Goal: Task Accomplishment & Management: Manage account settings

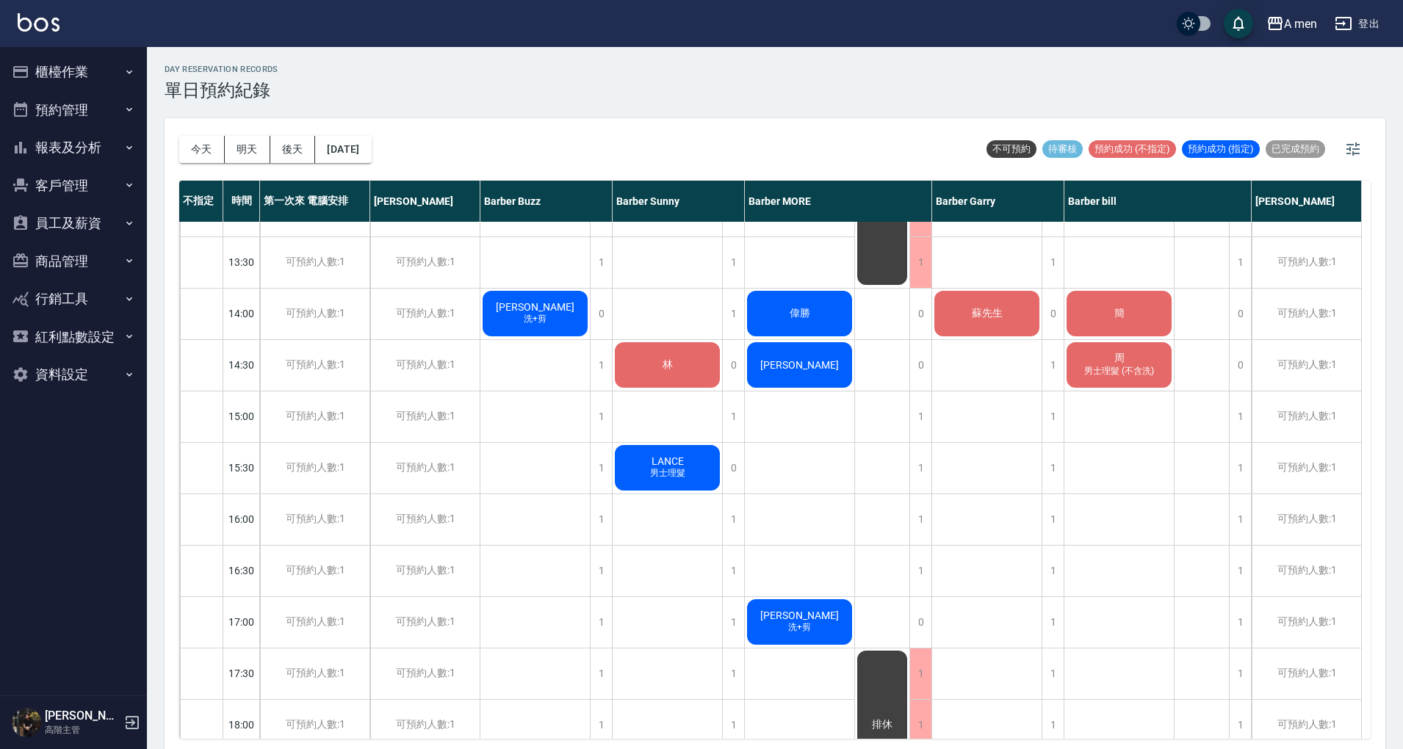
scroll to position [195, 0]
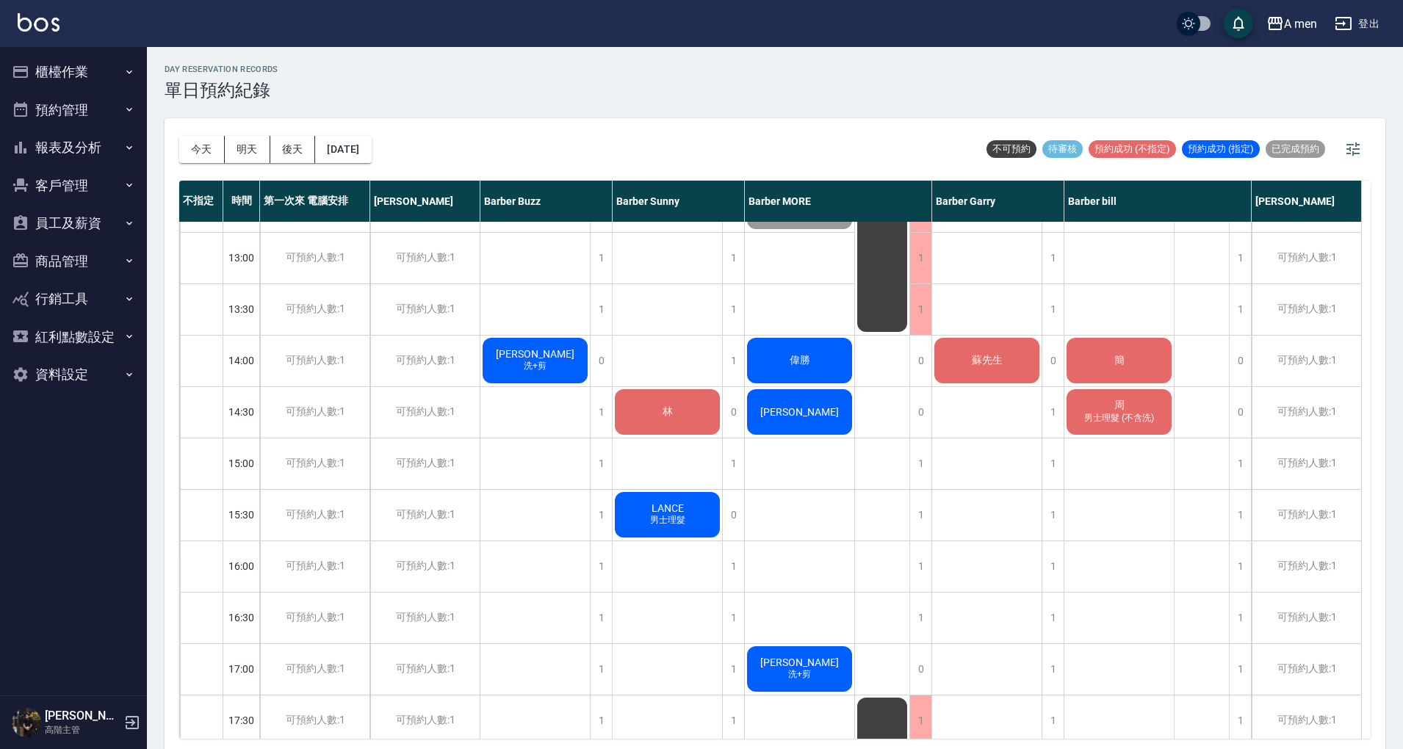
drag, startPoint x: 1118, startPoint y: 350, endPoint x: 1125, endPoint y: 342, distance: 10.4
click at [1125, 342] on div "簡" at bounding box center [1119, 361] width 109 height 50
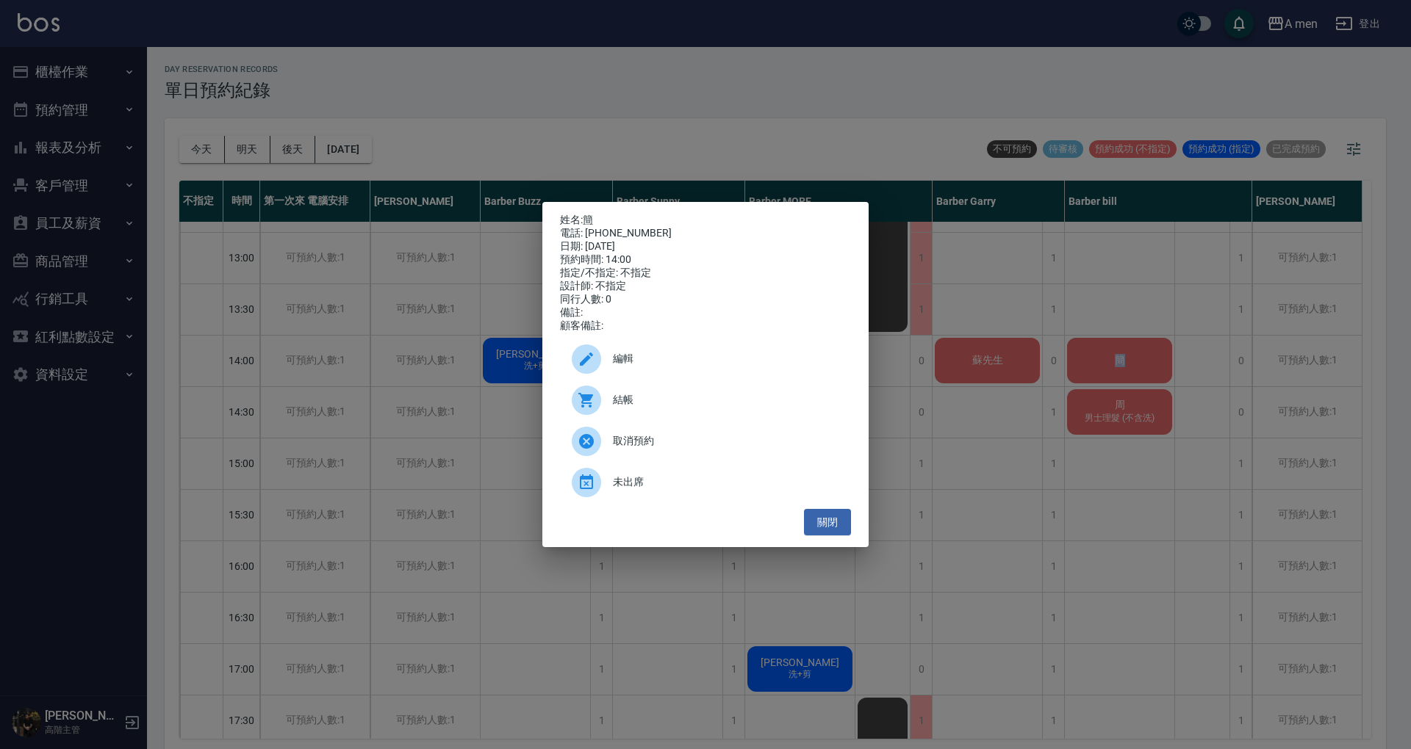
click at [826, 518] on button "關閉" at bounding box center [827, 522] width 47 height 27
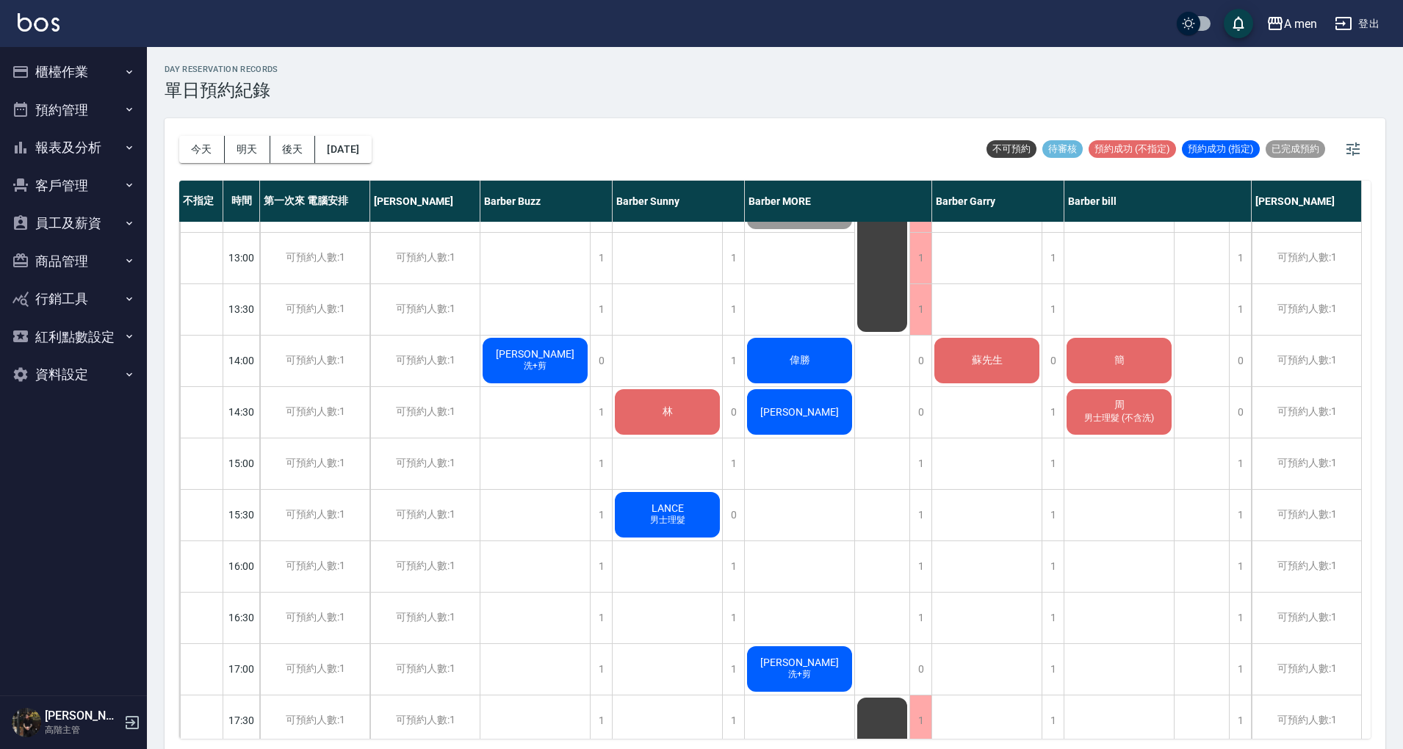
click at [999, 355] on span "蘇先生" at bounding box center [987, 360] width 37 height 13
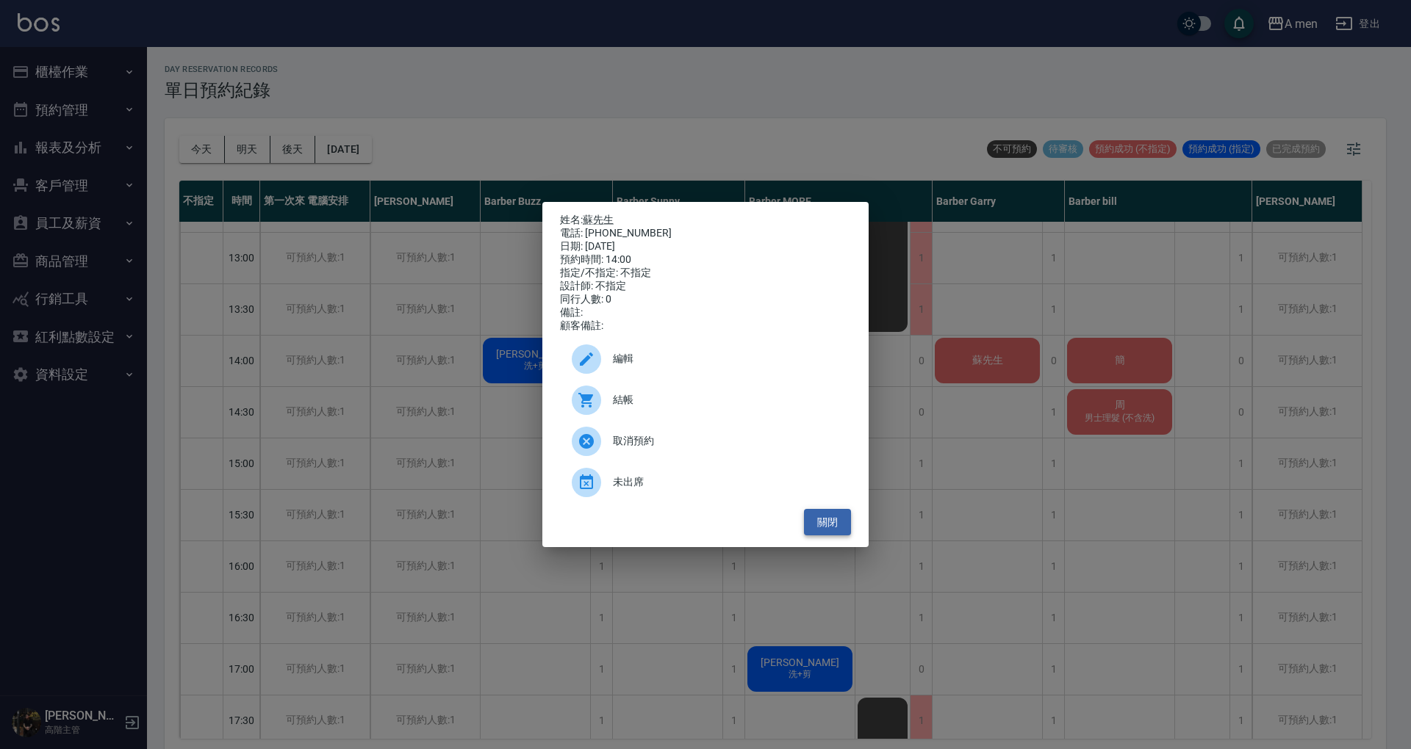
click at [832, 523] on button "關閉" at bounding box center [827, 522] width 47 height 27
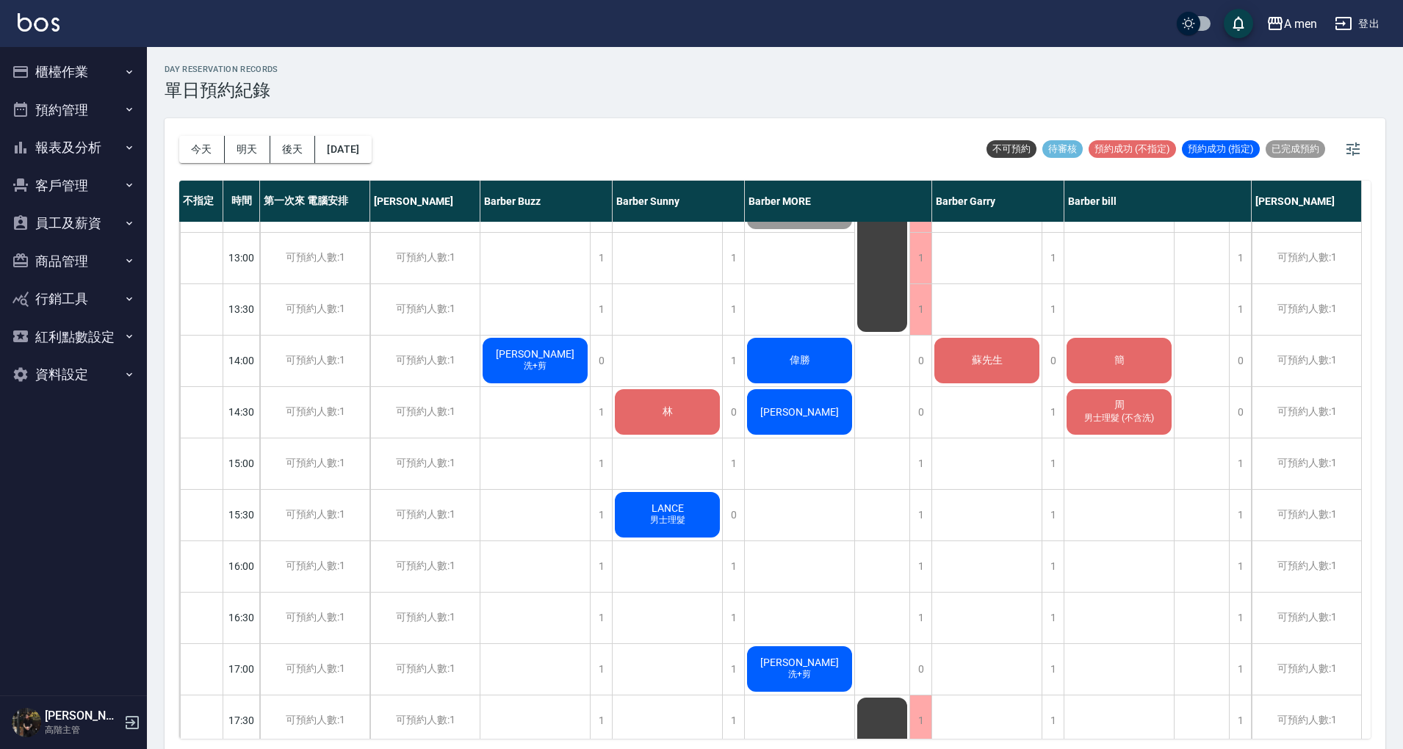
click at [815, 360] on div "偉勝" at bounding box center [799, 361] width 109 height 50
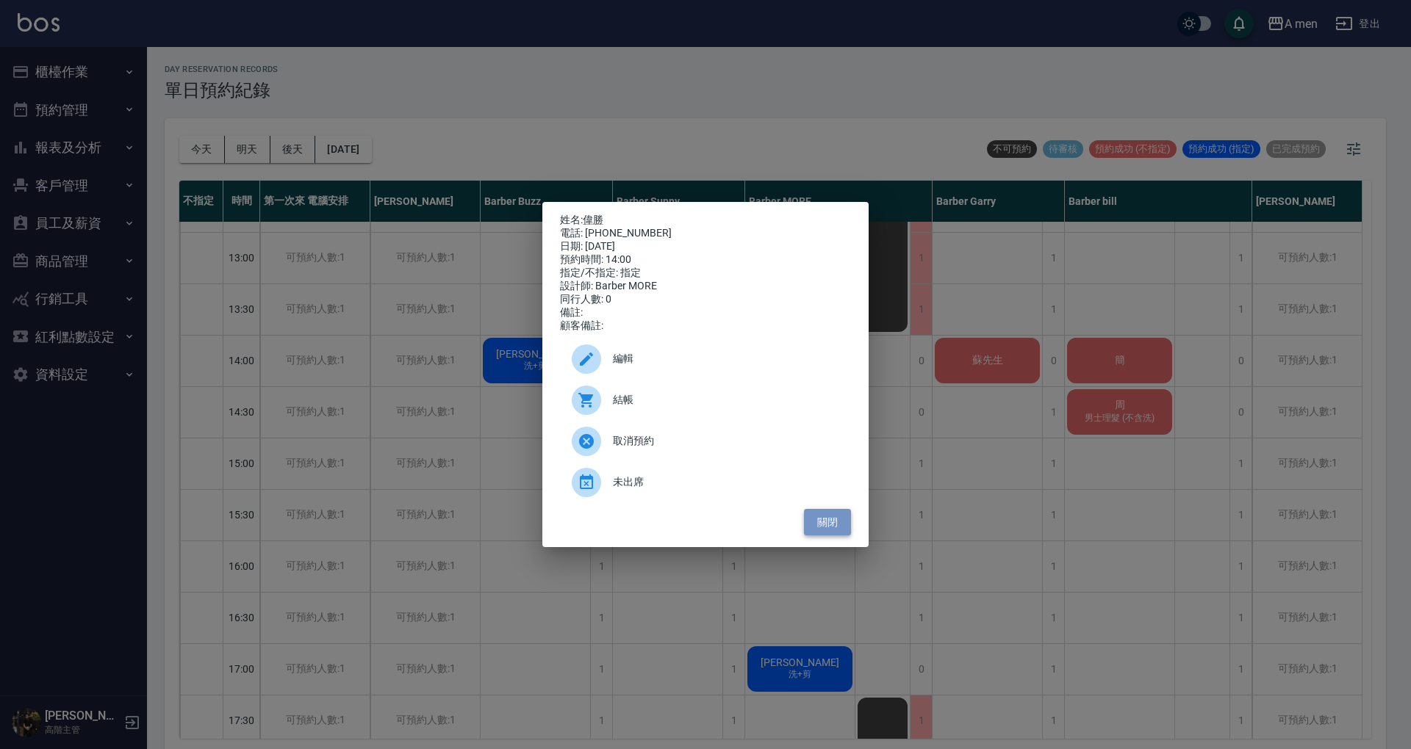
click at [839, 529] on button "關閉" at bounding box center [827, 522] width 47 height 27
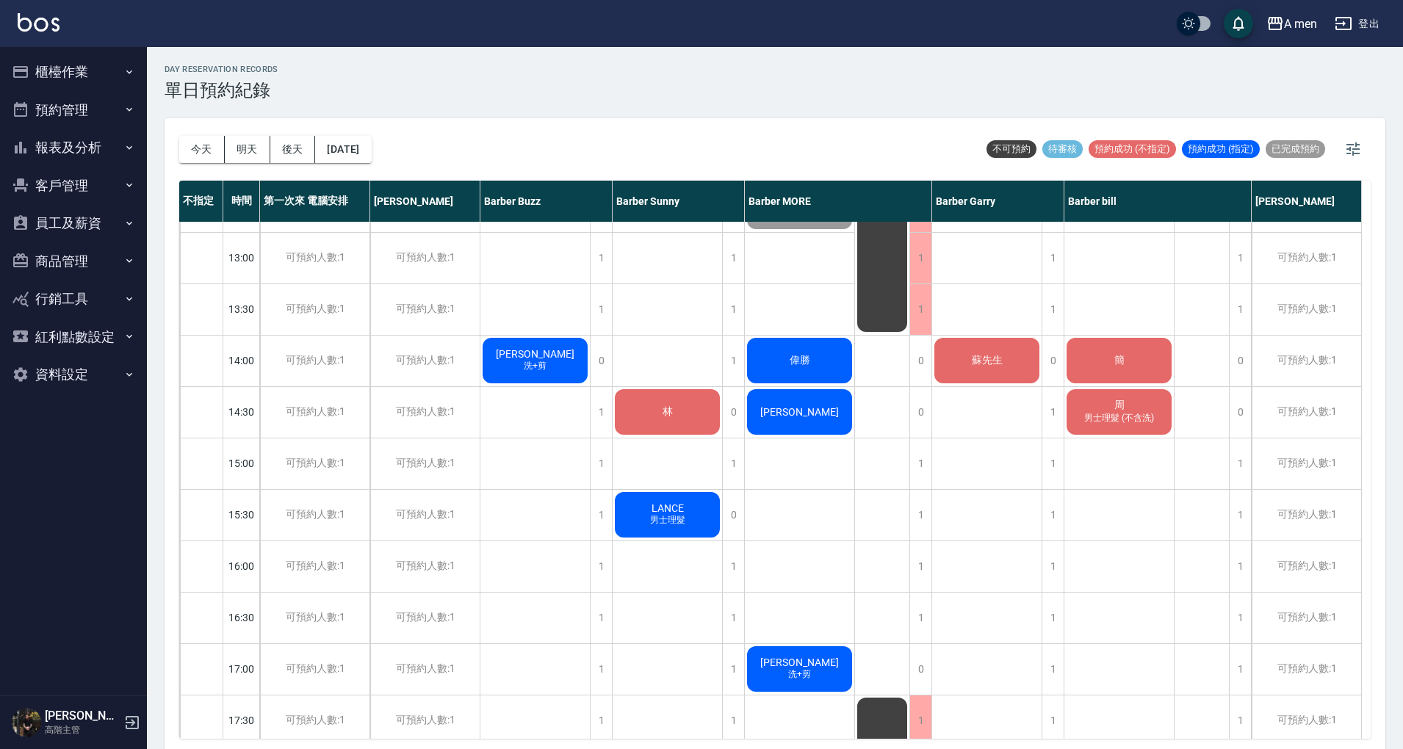
click at [561, 353] on div "Leo 洗+剪" at bounding box center [535, 361] width 109 height 50
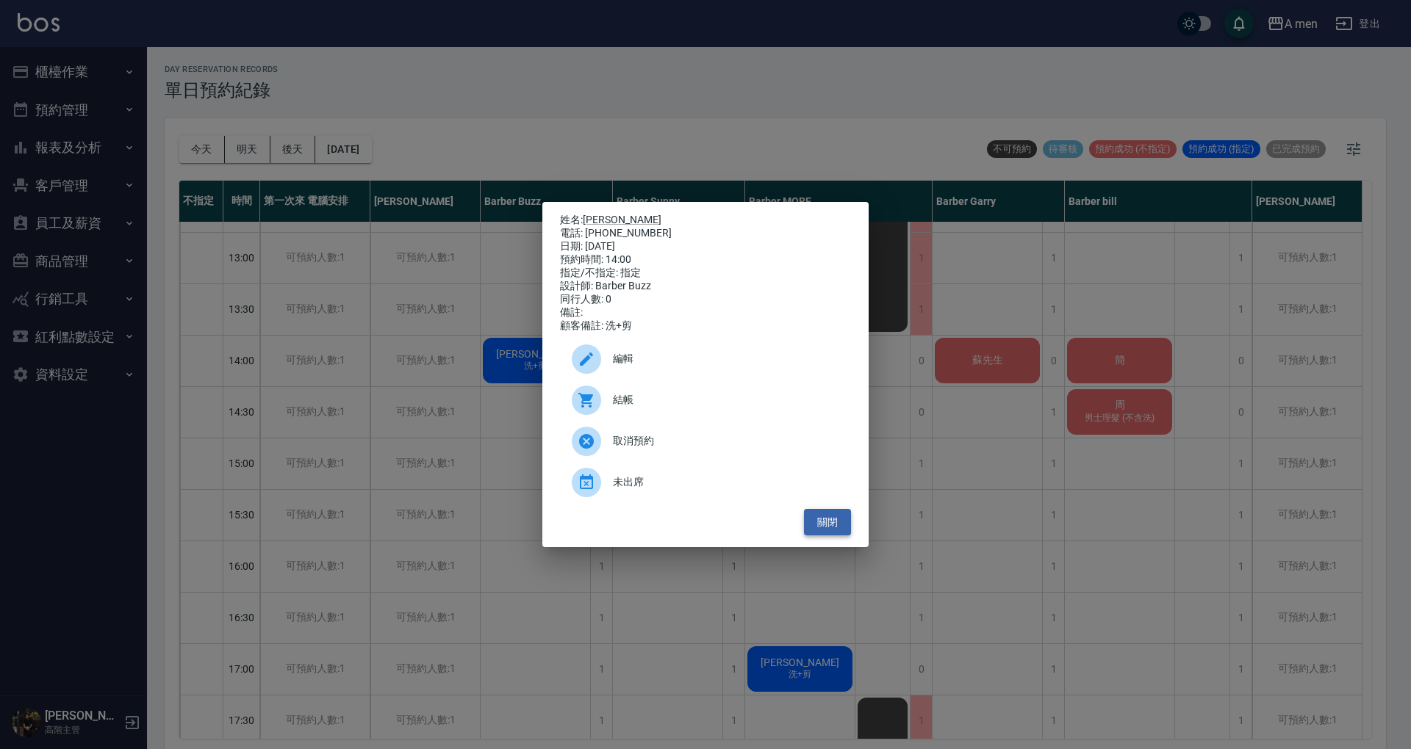
click at [849, 535] on button "關閉" at bounding box center [827, 522] width 47 height 27
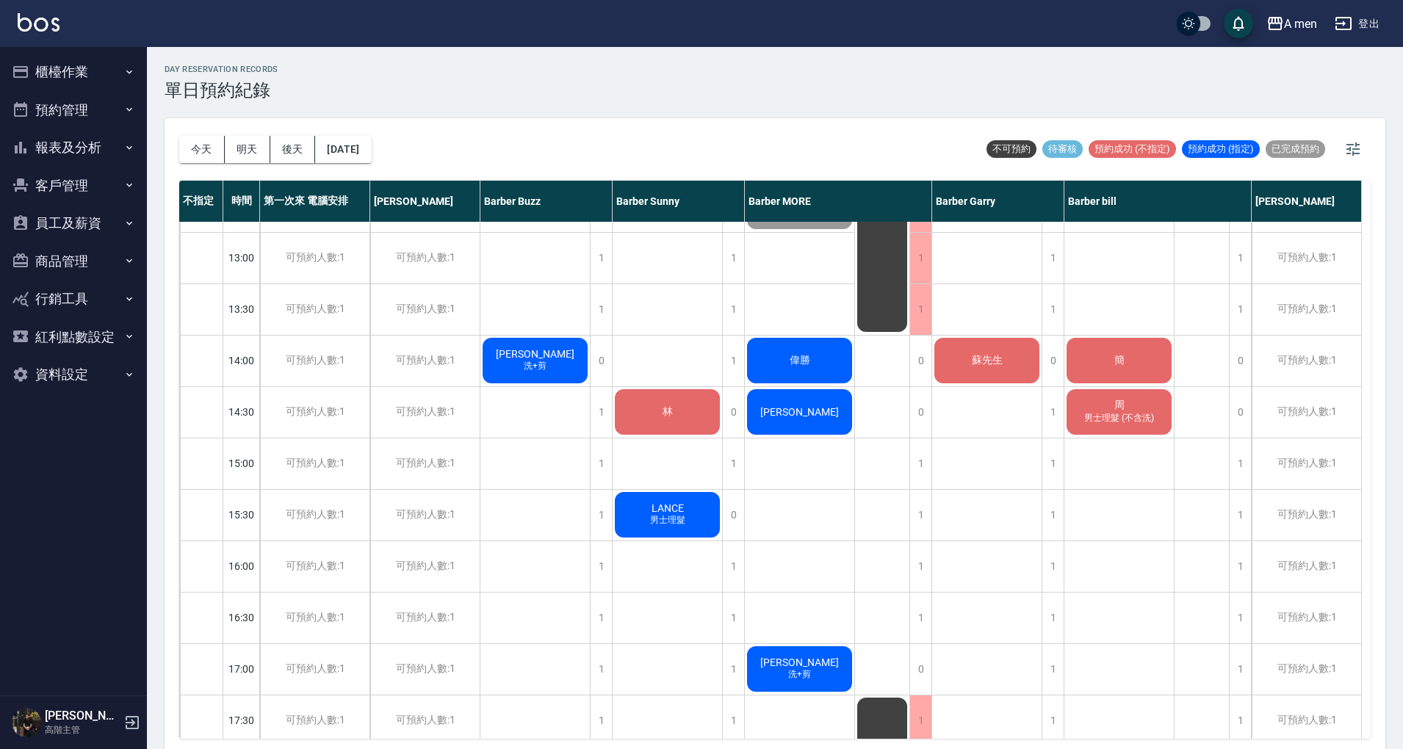
click at [713, 428] on div "林" at bounding box center [667, 412] width 109 height 50
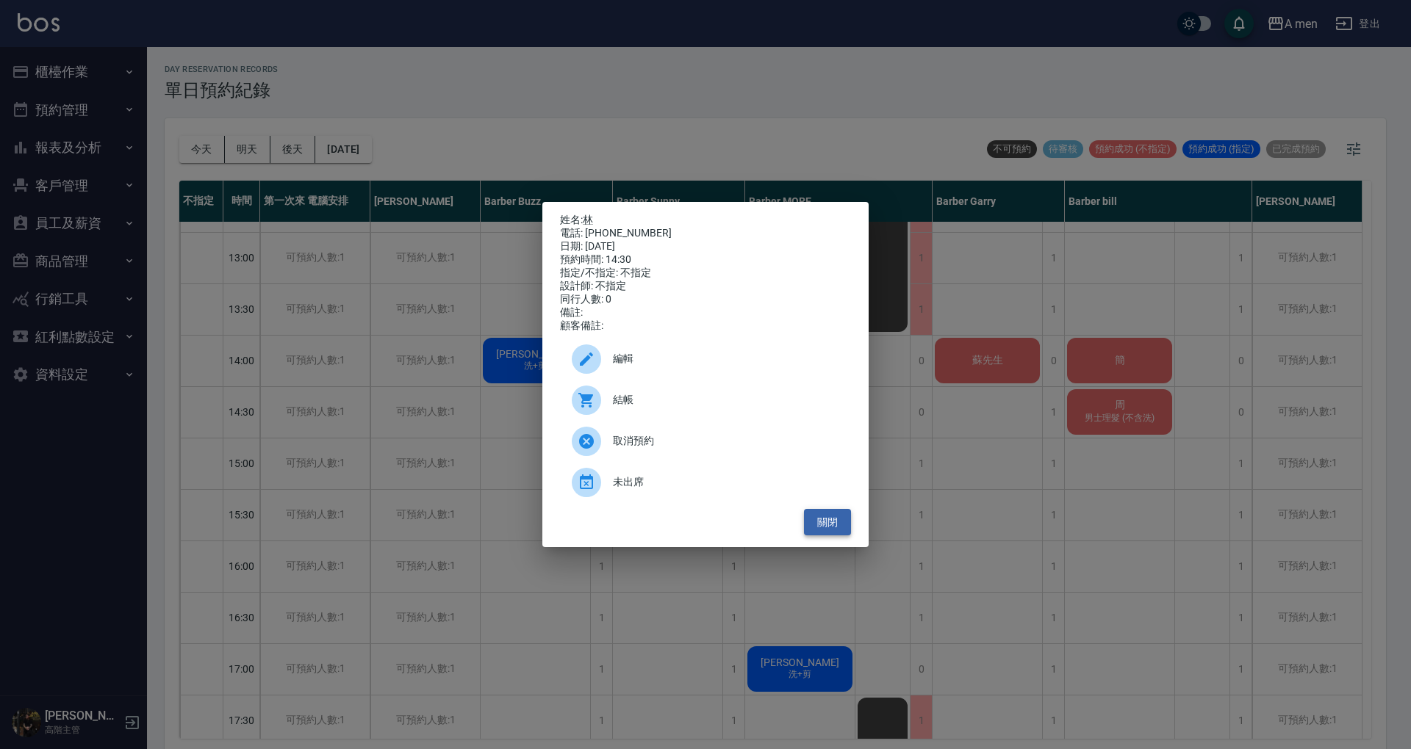
click at [814, 536] on button "關閉" at bounding box center [827, 522] width 47 height 27
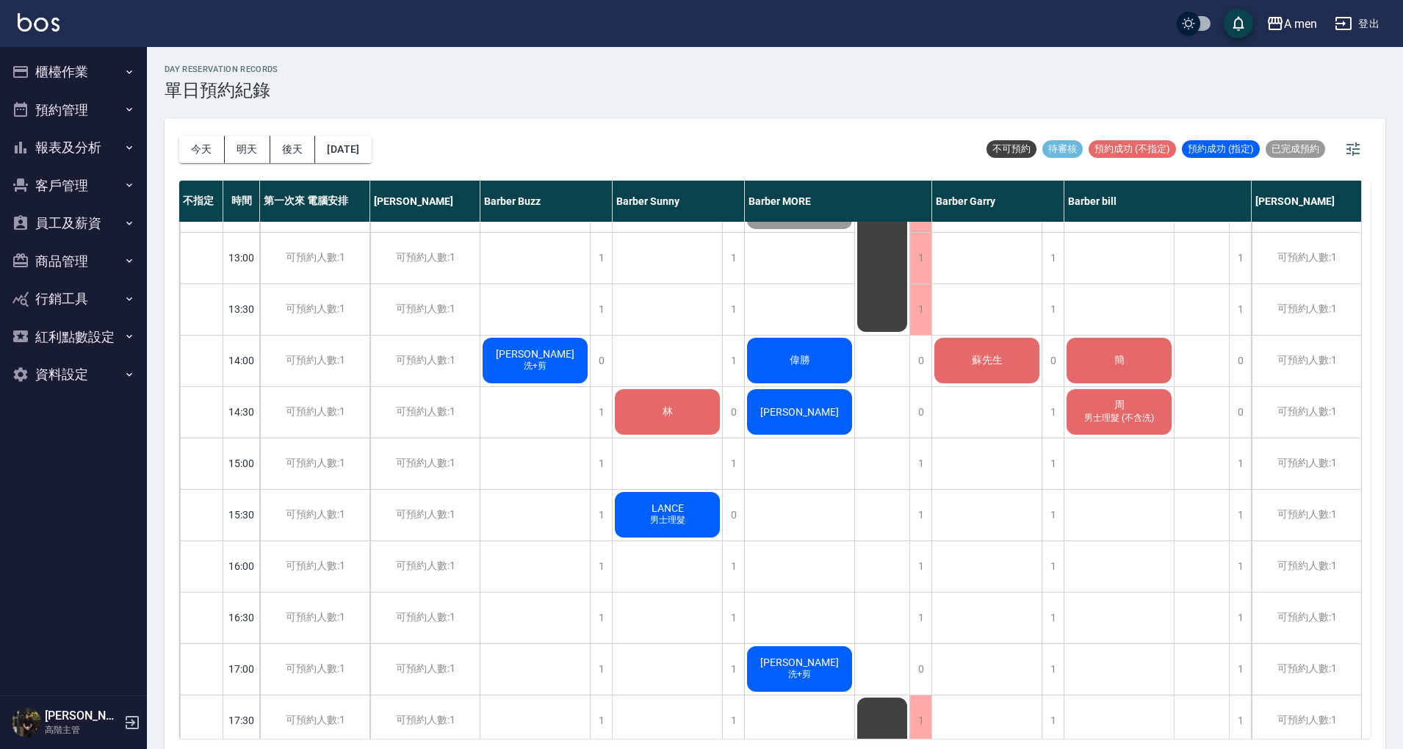
click at [698, 458] on div "林 LANCE 男士理髮 林 男士理髮" at bounding box center [668, 669] width 110 height 1286
click at [642, 402] on div "林" at bounding box center [667, 412] width 109 height 50
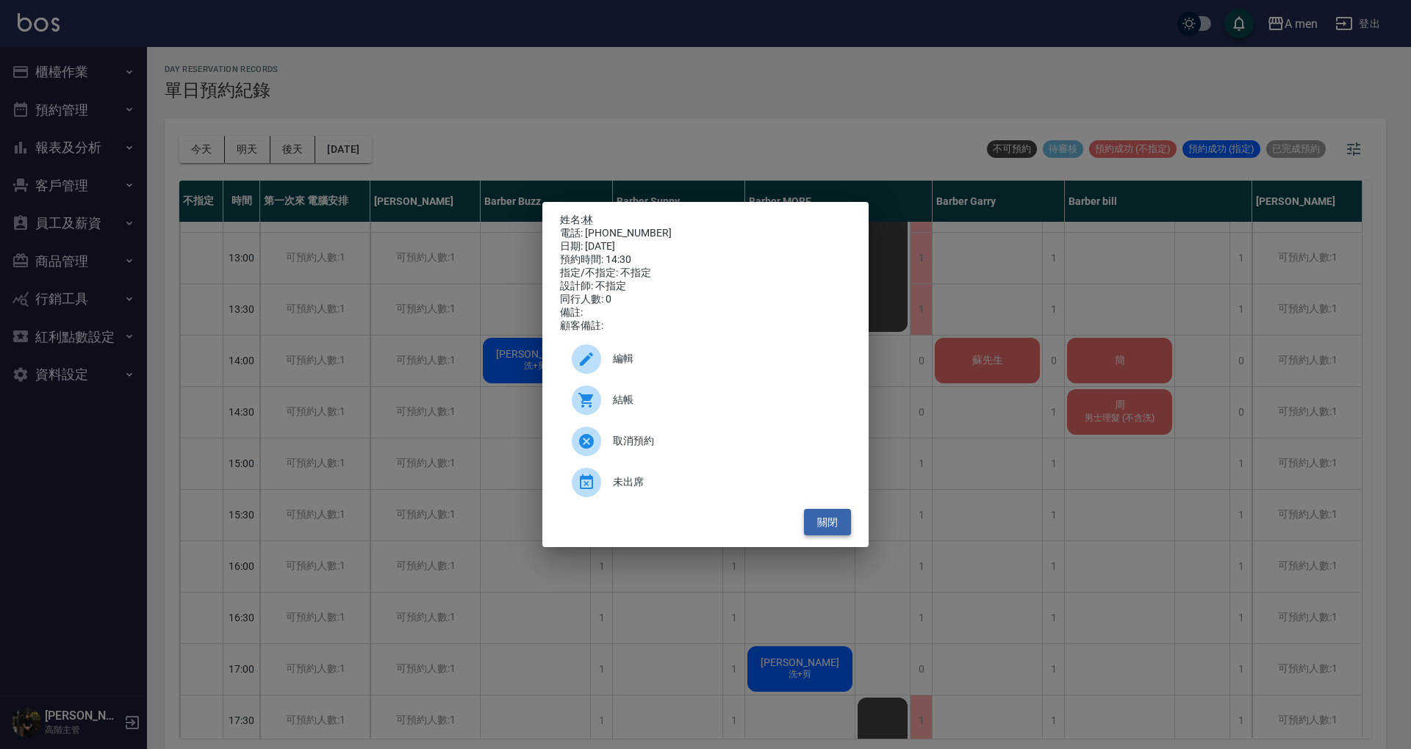
click at [819, 530] on button "關閉" at bounding box center [827, 522] width 47 height 27
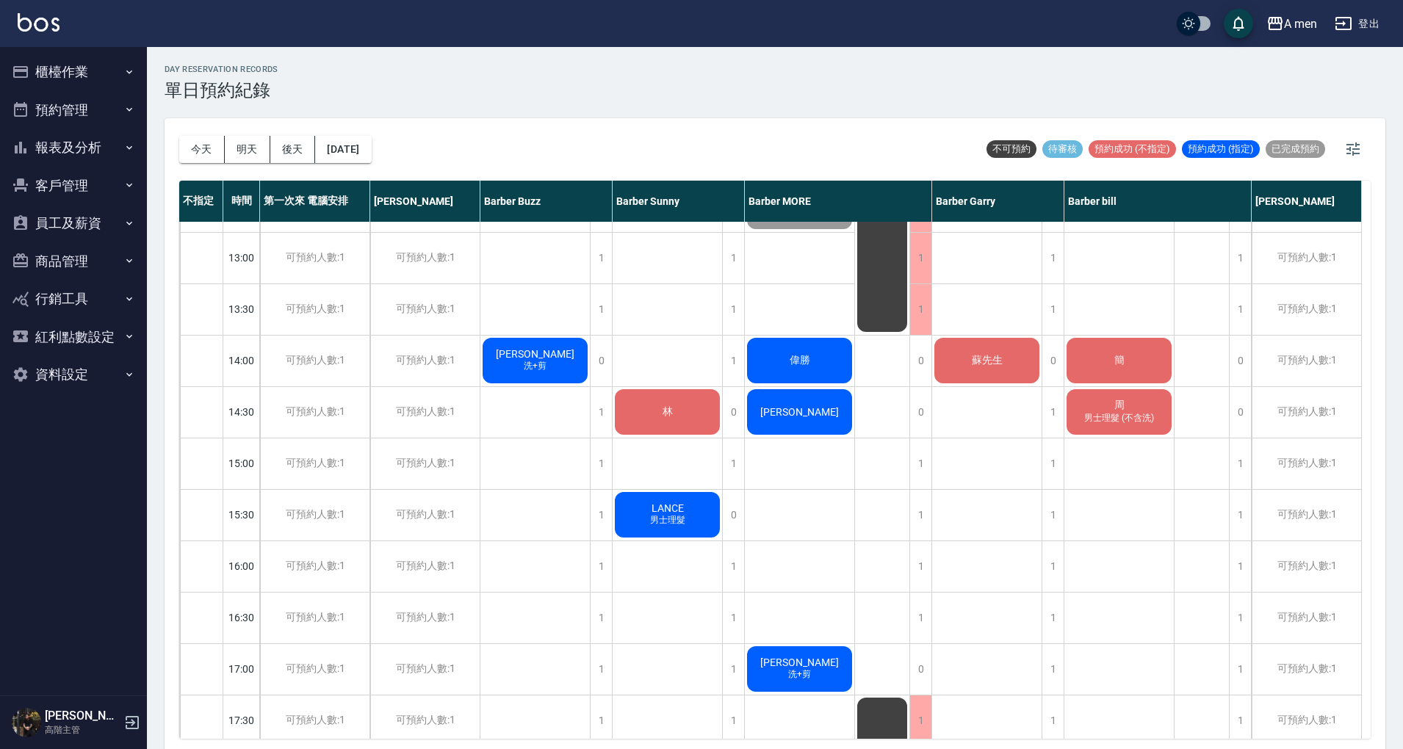
click at [674, 411] on span "林" at bounding box center [668, 412] width 16 height 13
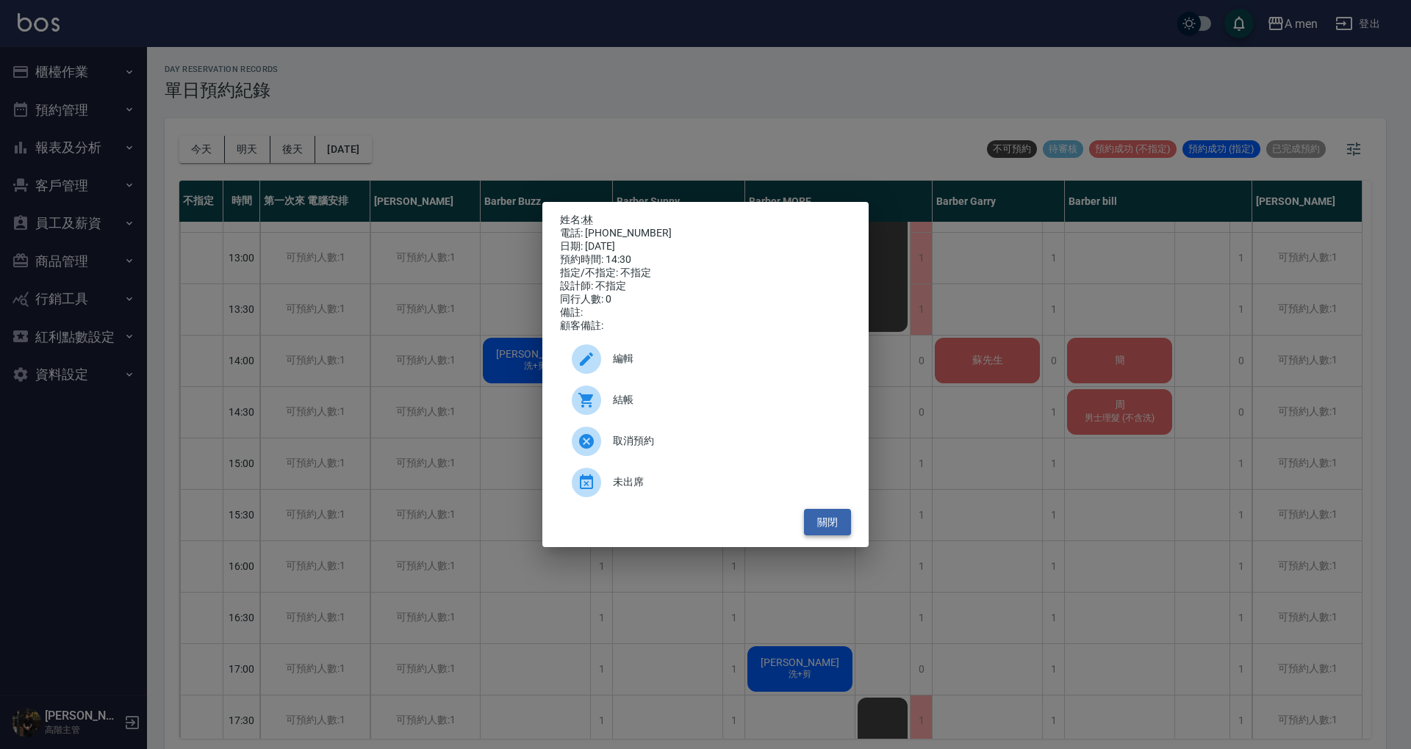
click at [835, 528] on button "關閉" at bounding box center [827, 522] width 47 height 27
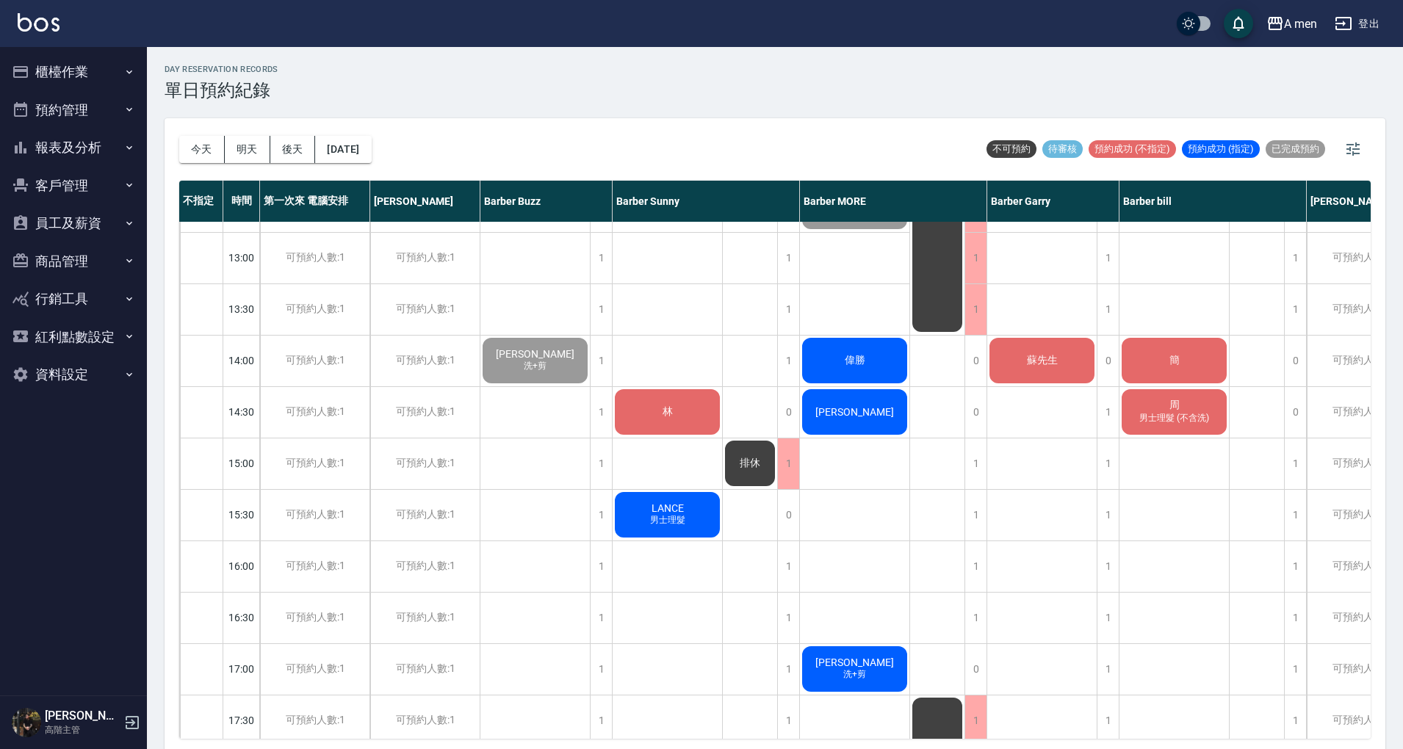
click at [971, 10] on div "A men 登出" at bounding box center [701, 23] width 1403 height 47
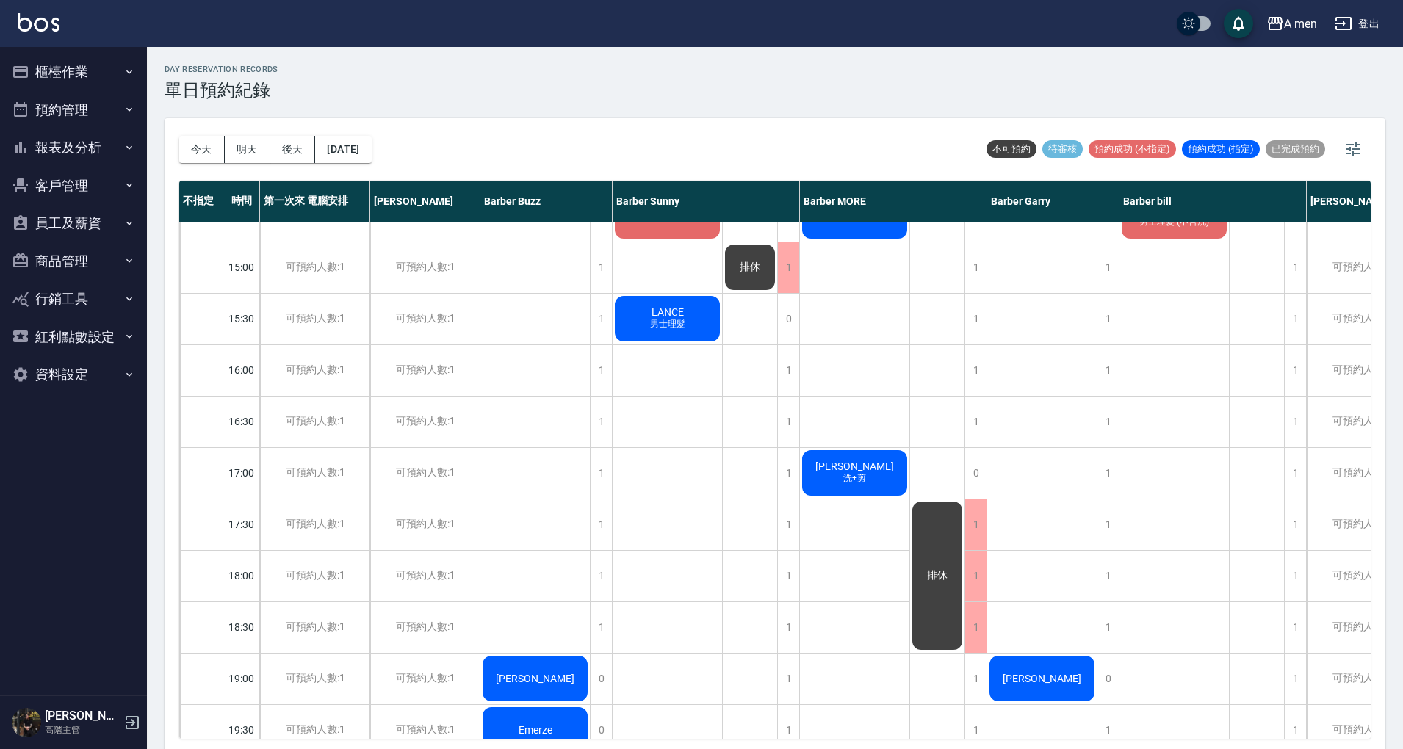
scroll to position [4, 0]
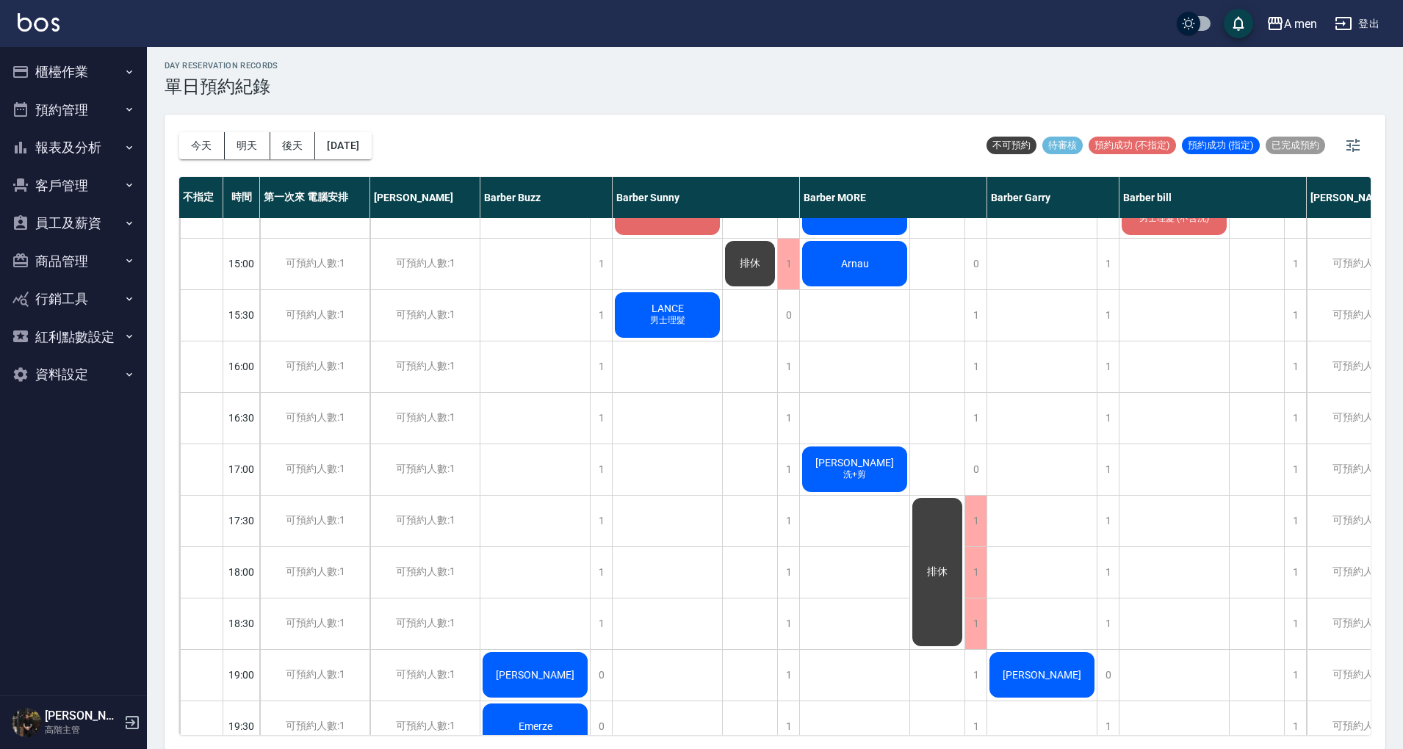
drag, startPoint x: 269, startPoint y: 55, endPoint x: 652, endPoint y: 58, distance: 383.6
click at [658, 64] on div "day Reservation records 單日預約紀錄" at bounding box center [775, 79] width 1221 height 36
